Goal: Information Seeking & Learning: Check status

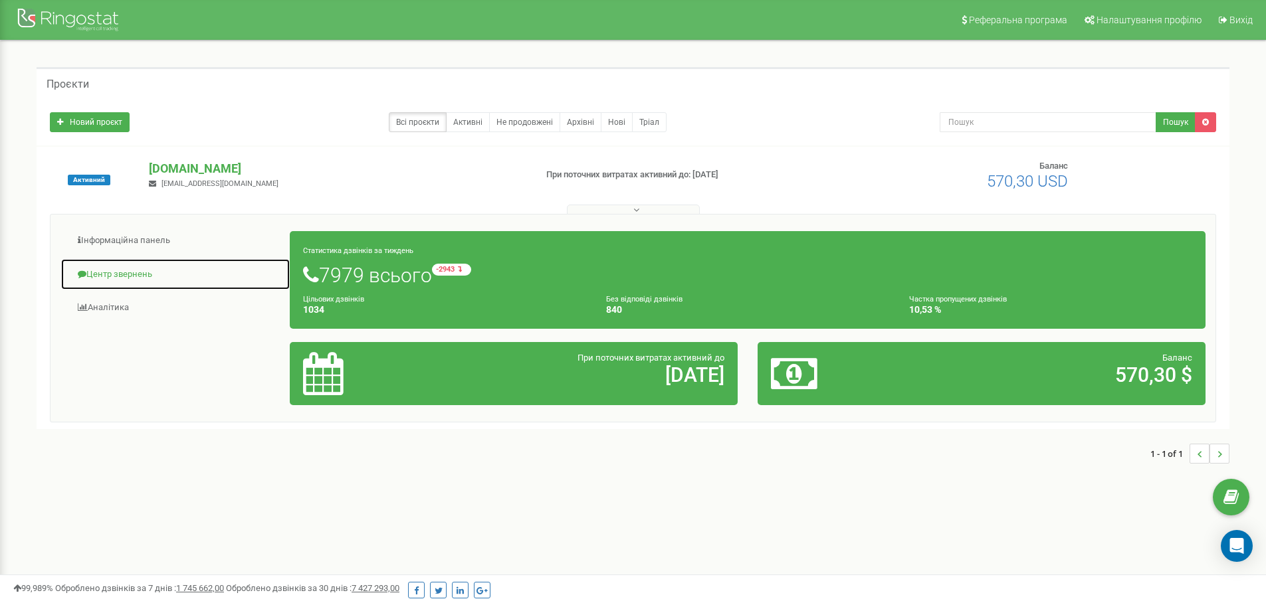
click at [108, 272] on link "Центр звернень" at bounding box center [175, 274] width 230 height 33
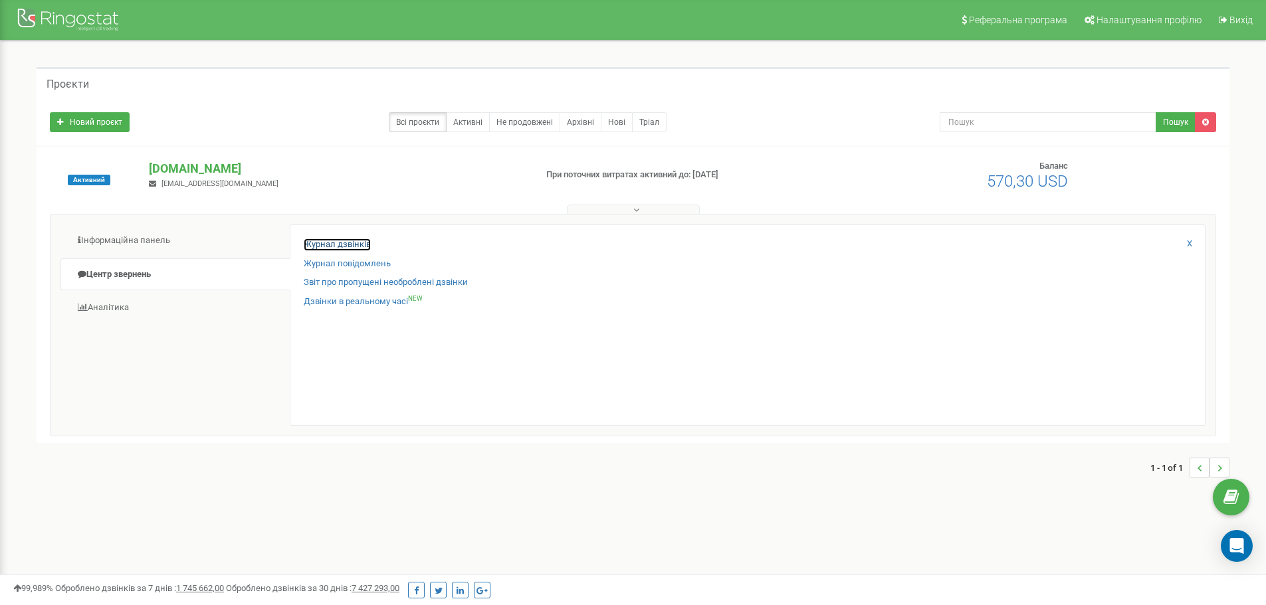
click at [347, 247] on link "Журнал дзвінків" at bounding box center [337, 245] width 67 height 13
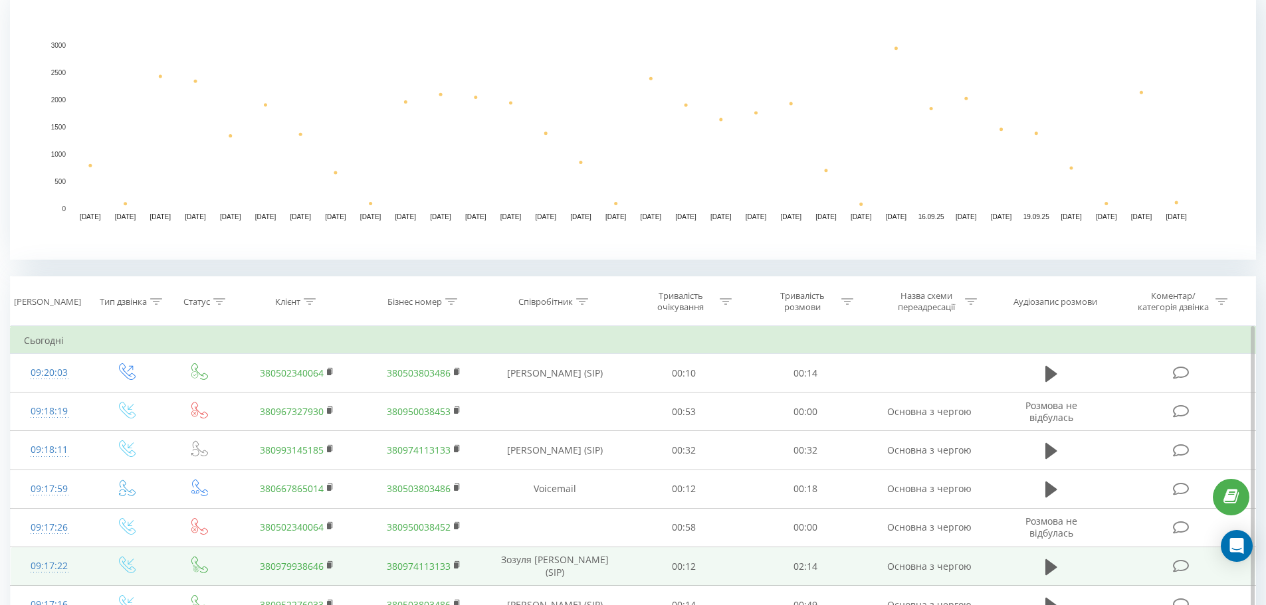
scroll to position [399, 0]
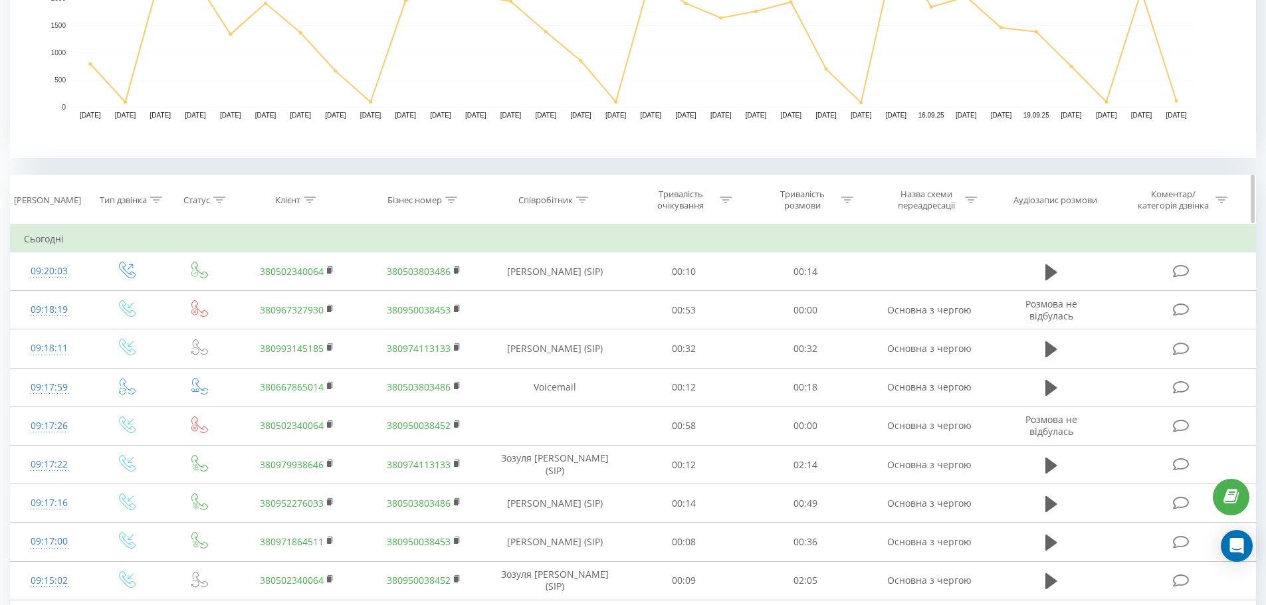
click at [316, 201] on div "Клієнт" at bounding box center [297, 200] width 126 height 11
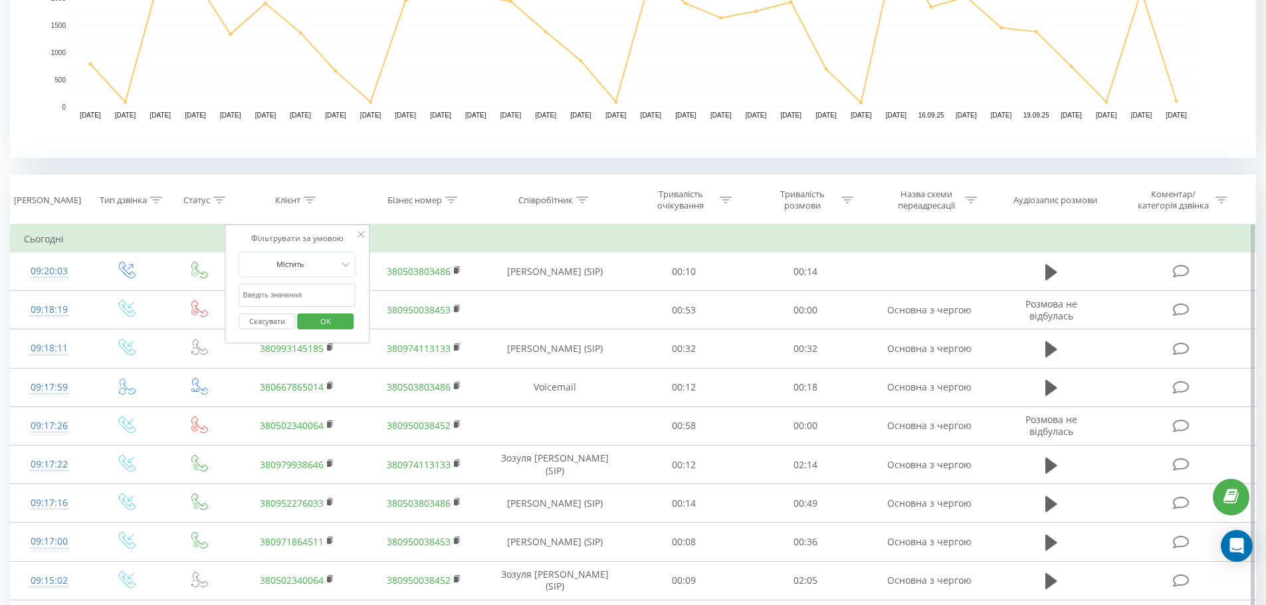
paste input "380663661945"
type input "380663661945"
click at [347, 320] on button "OK" at bounding box center [325, 322] width 56 height 17
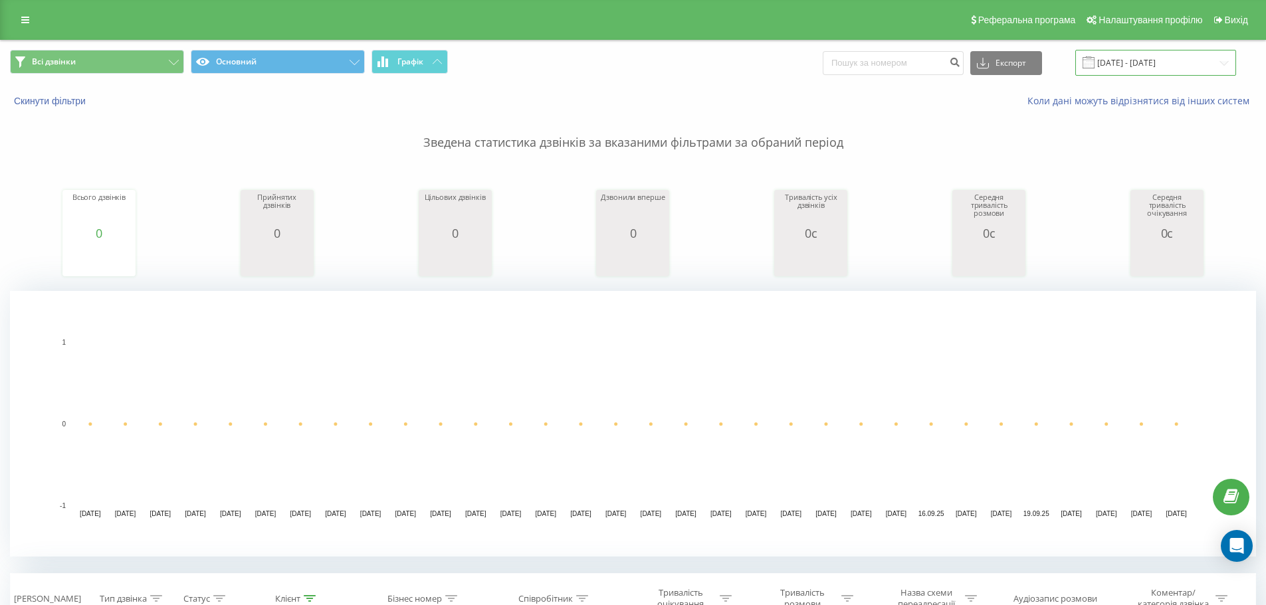
click at [1136, 63] on input "23.08.2025 - 23.09.2025" at bounding box center [1155, 63] width 161 height 26
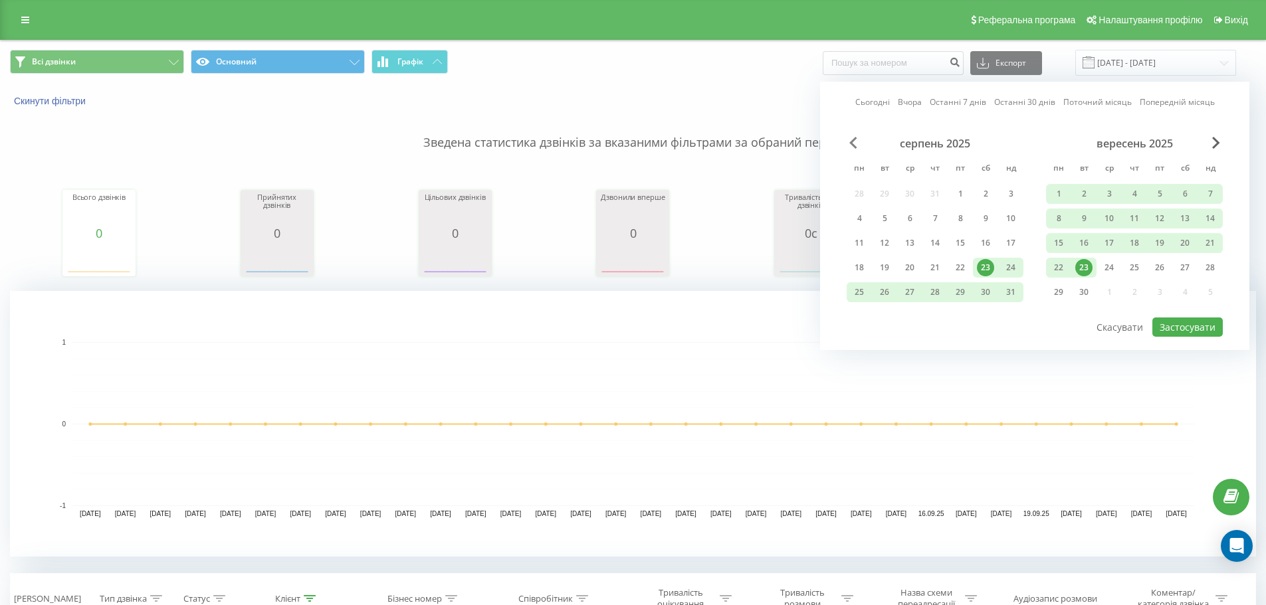
click at [850, 138] on span "Previous Month" at bounding box center [853, 143] width 8 height 12
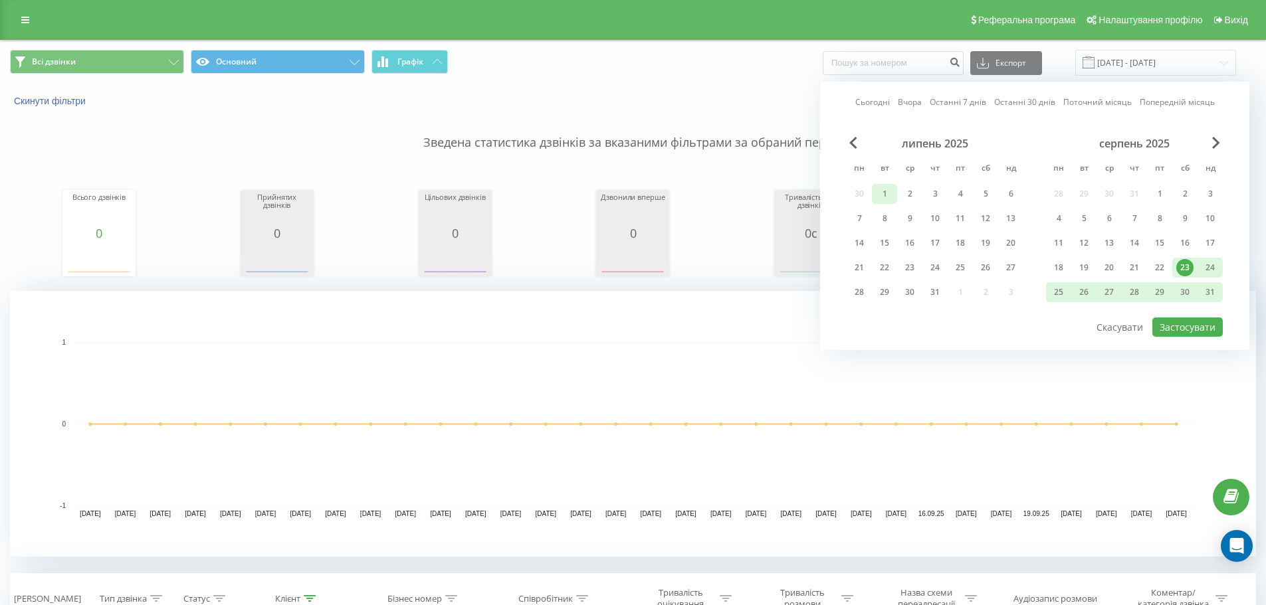
drag, startPoint x: 883, startPoint y: 190, endPoint x: 892, endPoint y: 192, distance: 8.9
click at [882, 190] on div "1" at bounding box center [884, 193] width 17 height 17
click at [1203, 288] on div "31" at bounding box center [1209, 292] width 17 height 17
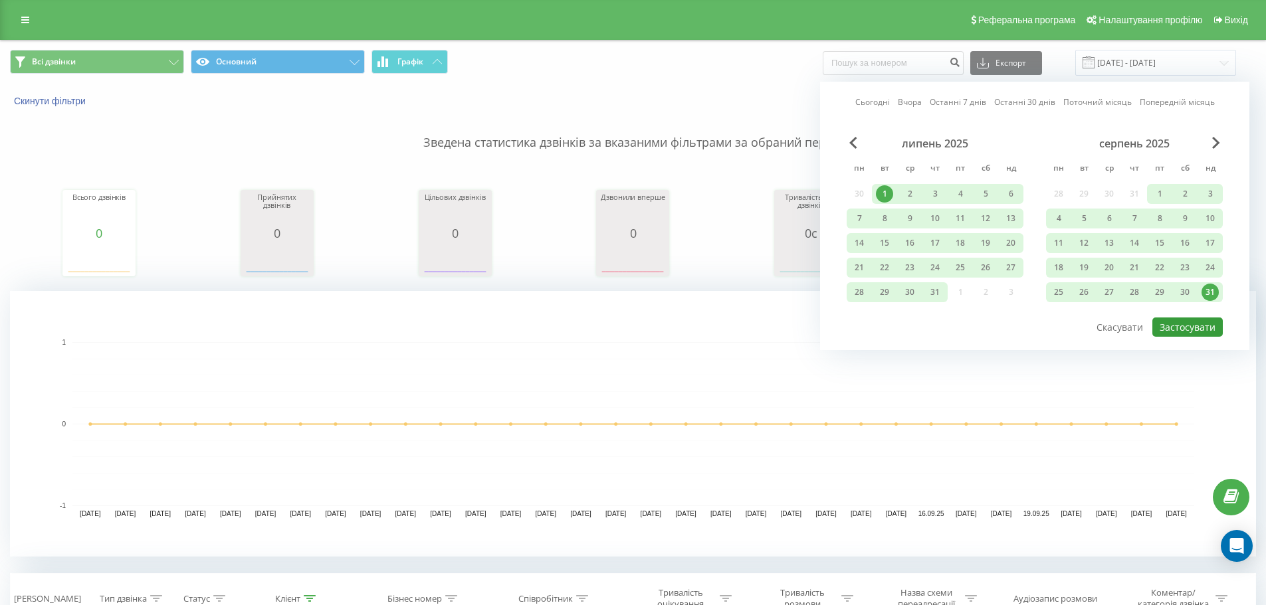
click at [1185, 319] on button "Застосувати" at bounding box center [1187, 327] width 70 height 19
type input "01.07.2025 - 31.08.2025"
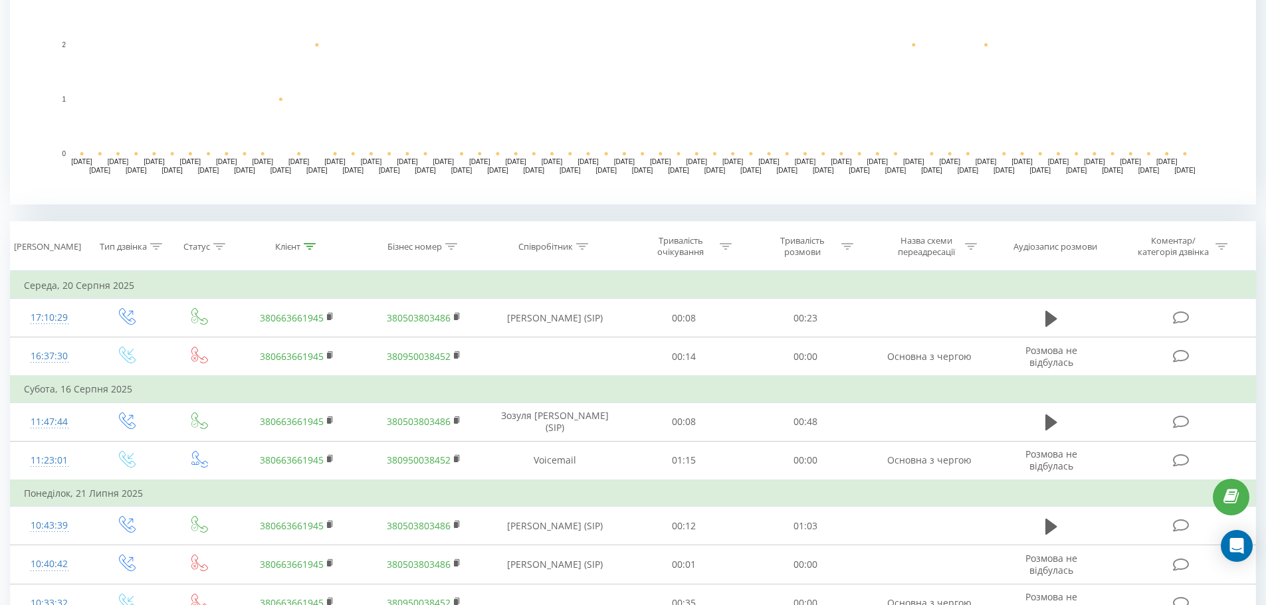
scroll to position [399, 0]
